Goal: Find specific page/section: Find specific page/section

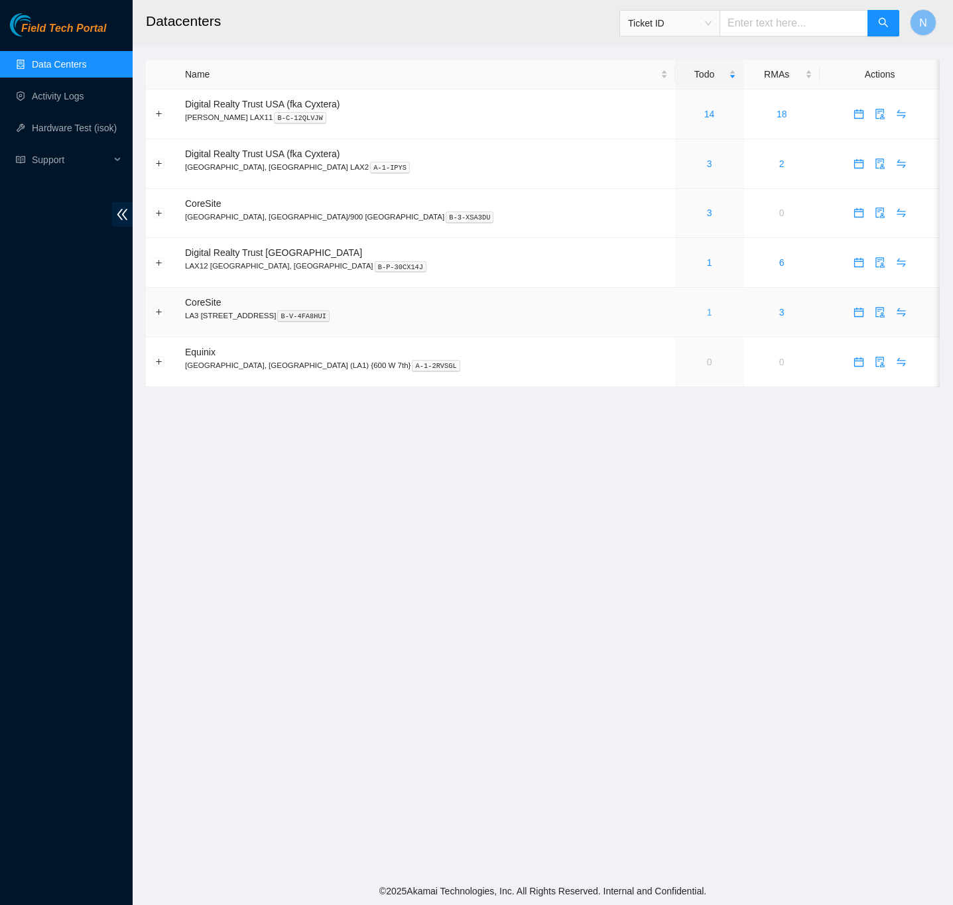
click at [707, 315] on link "1" at bounding box center [709, 312] width 5 height 11
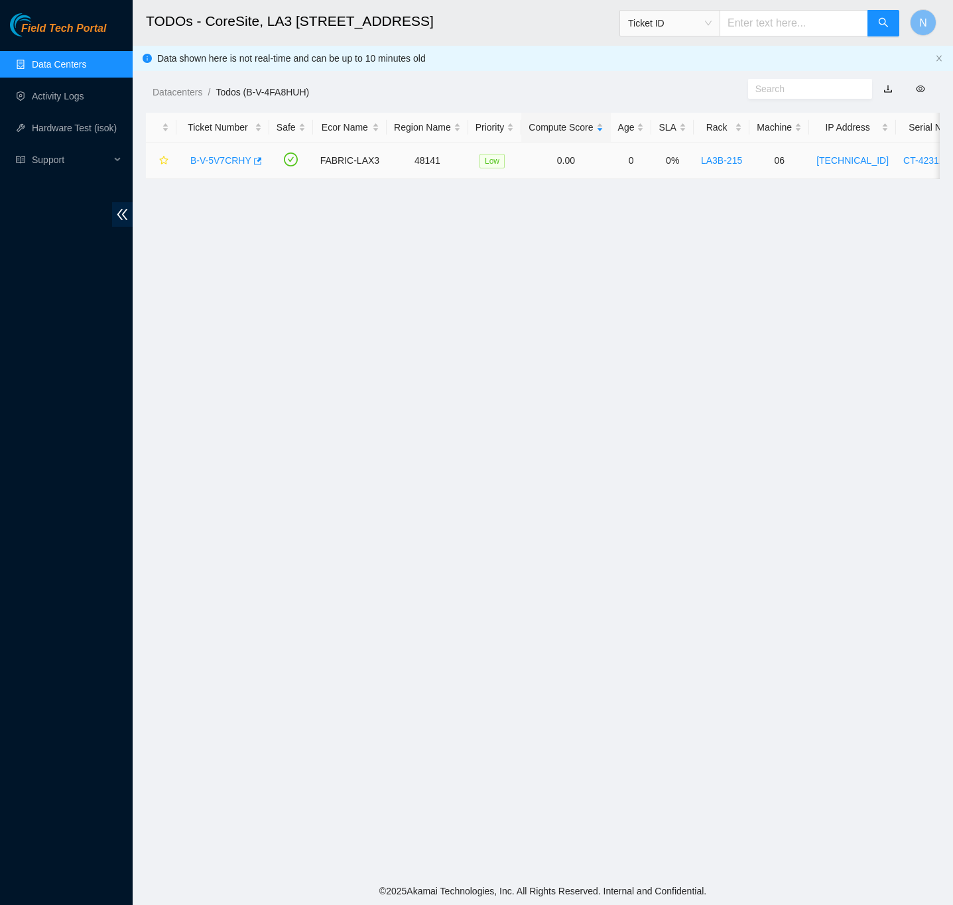
click at [212, 156] on link "B-V-5V7CRHY" at bounding box center [220, 160] width 61 height 11
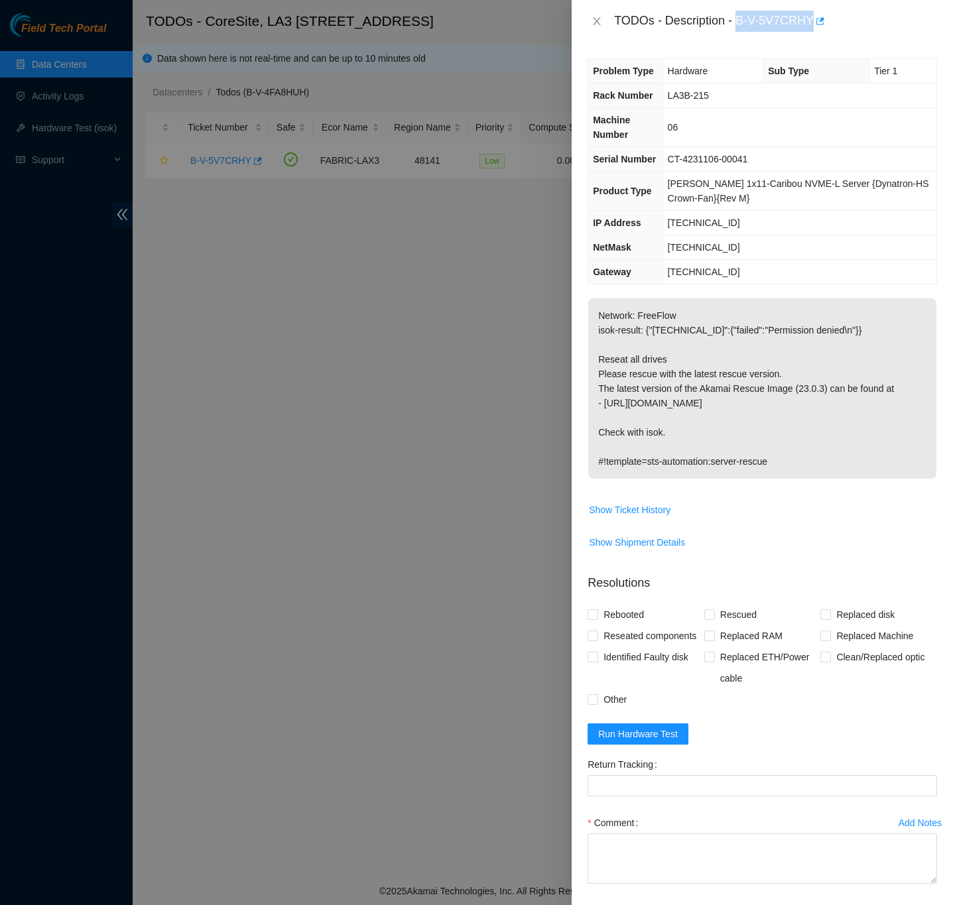
drag, startPoint x: 735, startPoint y: 16, endPoint x: 810, endPoint y: 19, distance: 75.0
click at [810, 19] on div "TODOs - Description - B-V-5V7CRHY" at bounding box center [775, 21] width 323 height 21
copy div "B-V-5V7CRHY"
